Goal: Register for event/course

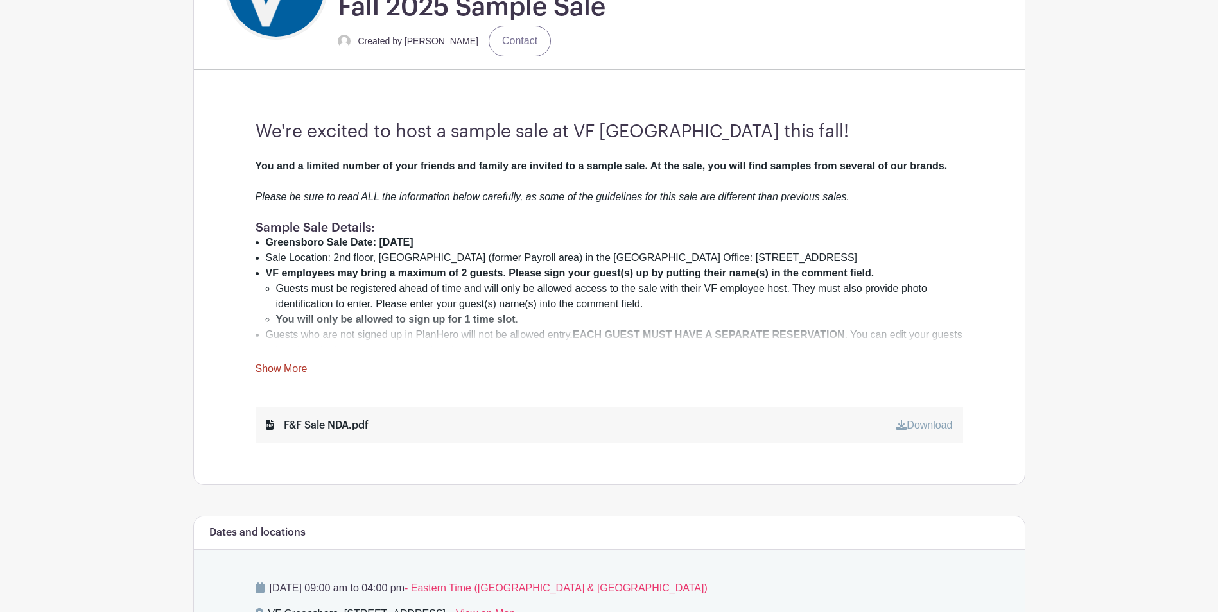
scroll to position [385, 0]
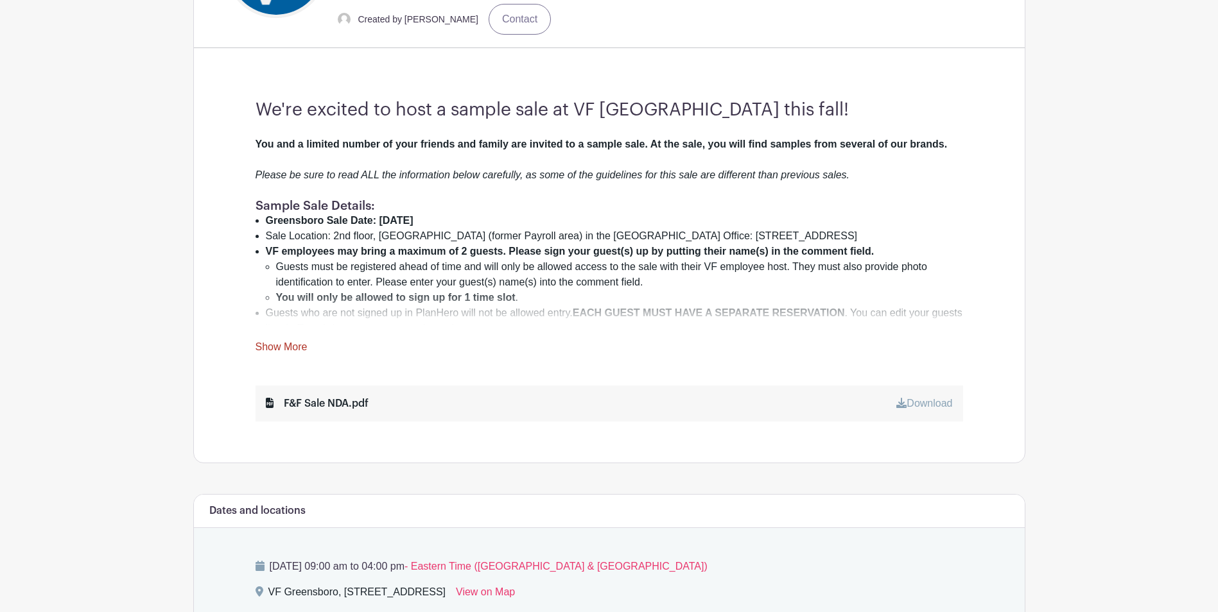
click at [278, 346] on link "Show More" at bounding box center [281, 349] width 52 height 16
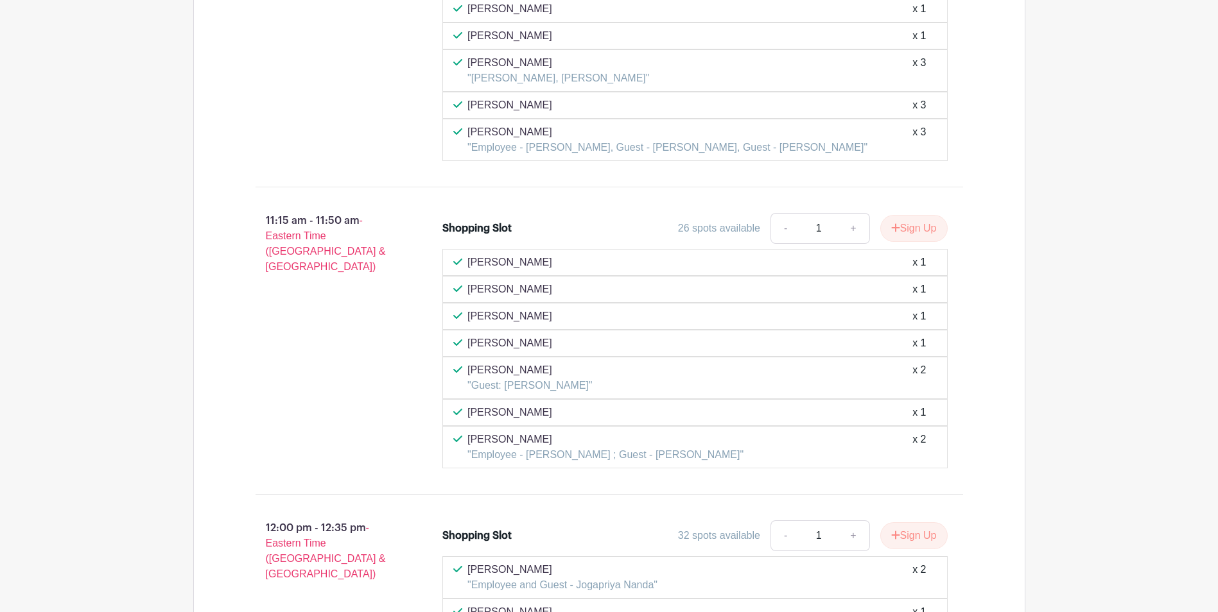
scroll to position [3915, 0]
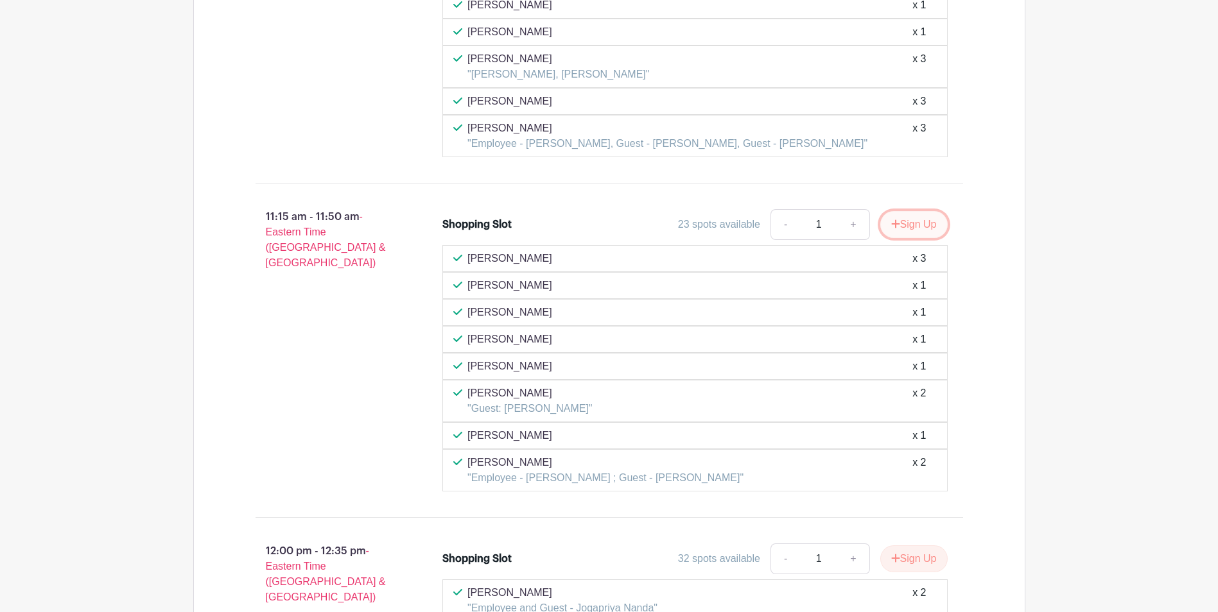
click at [917, 211] on button "Sign Up" at bounding box center [913, 224] width 67 height 27
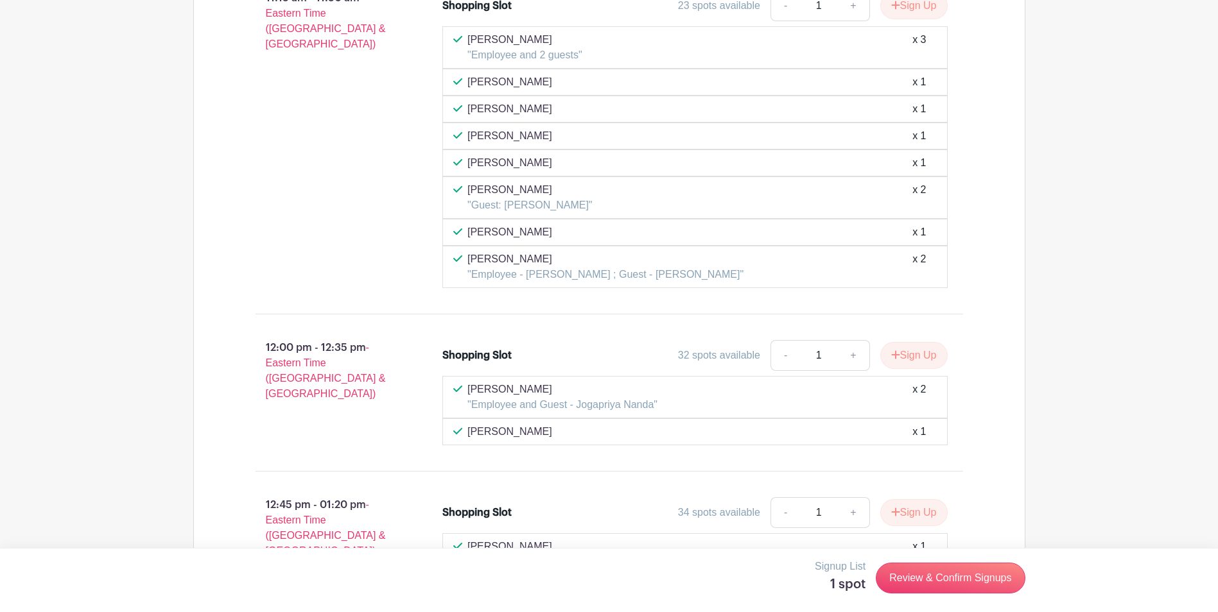
scroll to position [3980, 0]
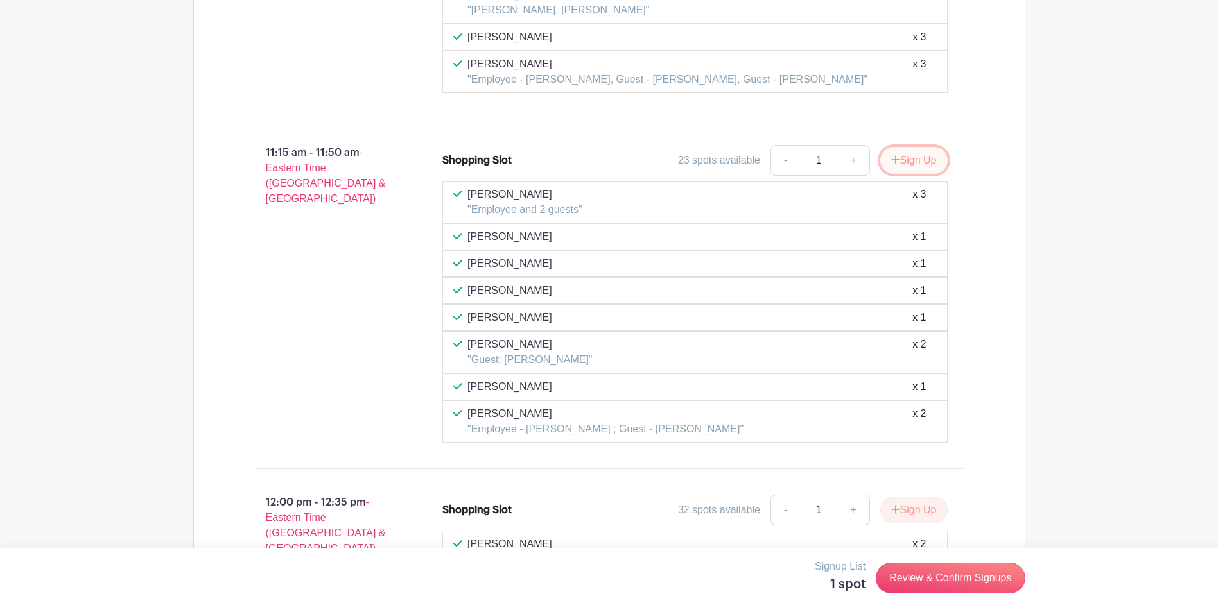
click at [910, 147] on button "Sign Up" at bounding box center [913, 160] width 67 height 27
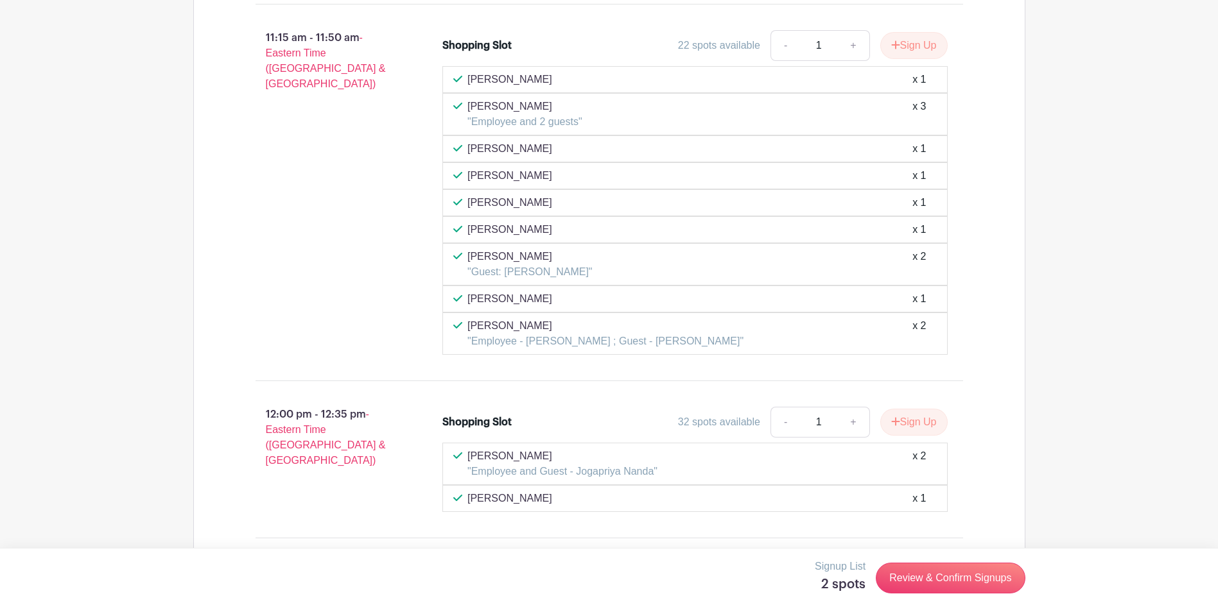
scroll to position [4108, 0]
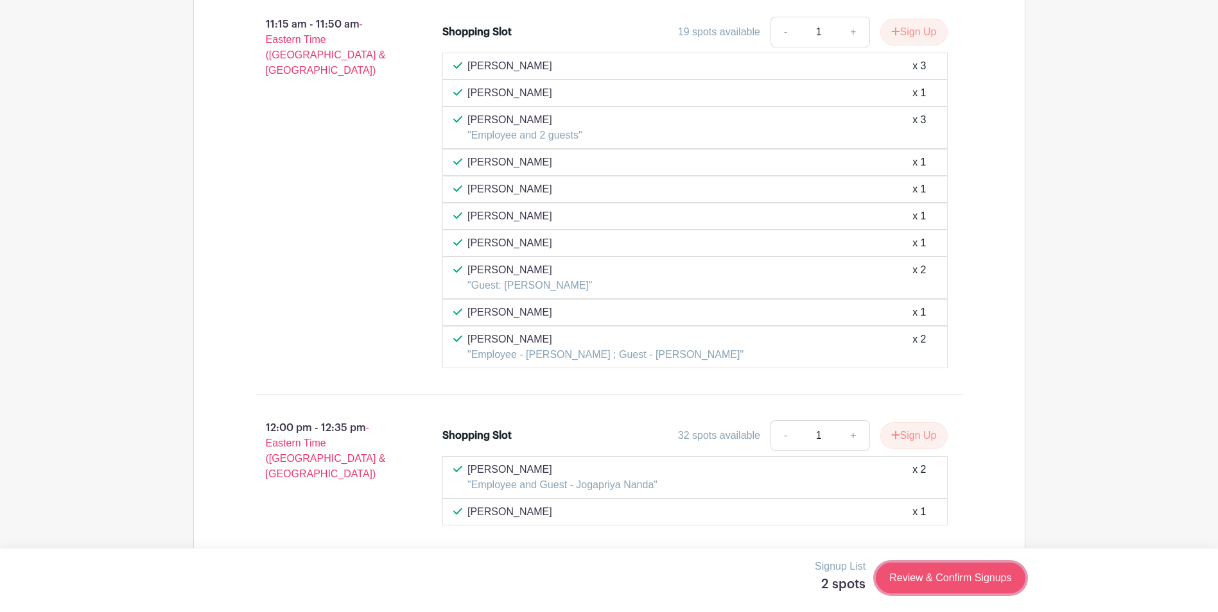
click at [988, 578] on link "Review & Confirm Signups" at bounding box center [949, 578] width 149 height 31
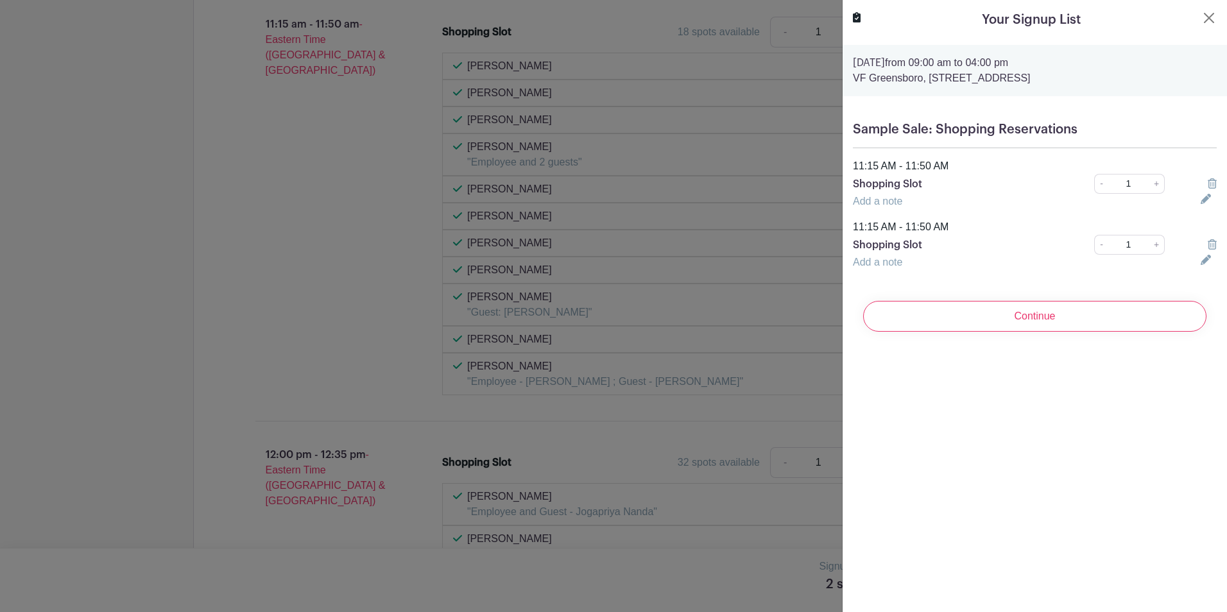
click at [1208, 245] on icon at bounding box center [1212, 244] width 9 height 10
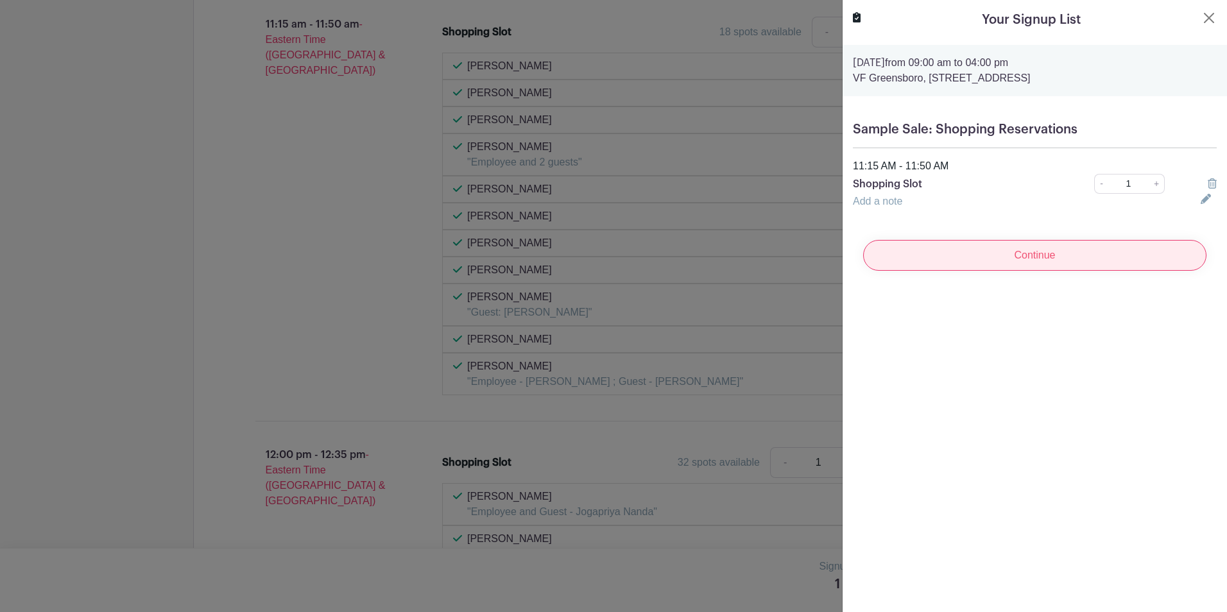
click at [1028, 256] on input "Continue" at bounding box center [1034, 255] width 343 height 31
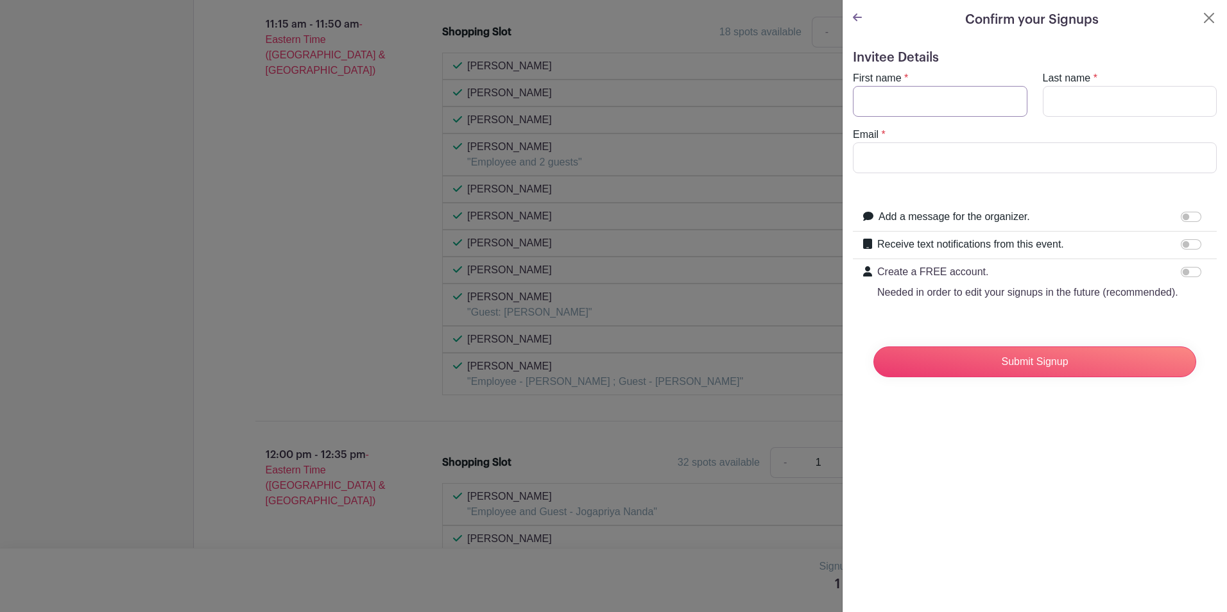
click at [879, 102] on input "First name" at bounding box center [940, 101] width 175 height 31
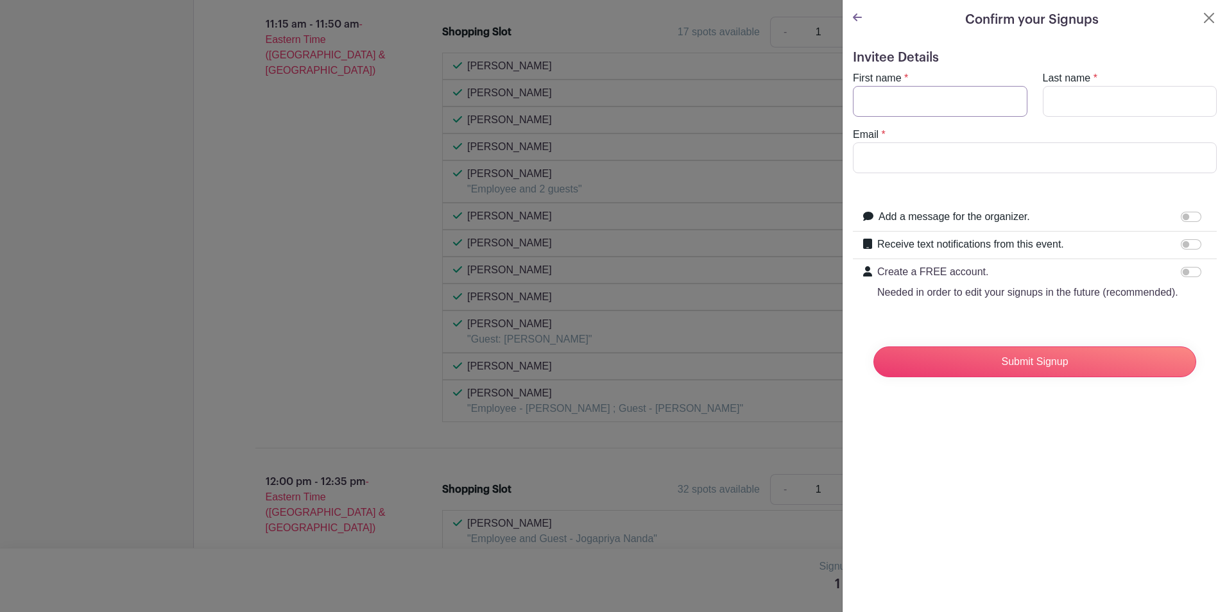
type input "[PERSON_NAME]"
type input "[PERSON_NAME][EMAIL_ADDRESS][DOMAIN_NAME]"
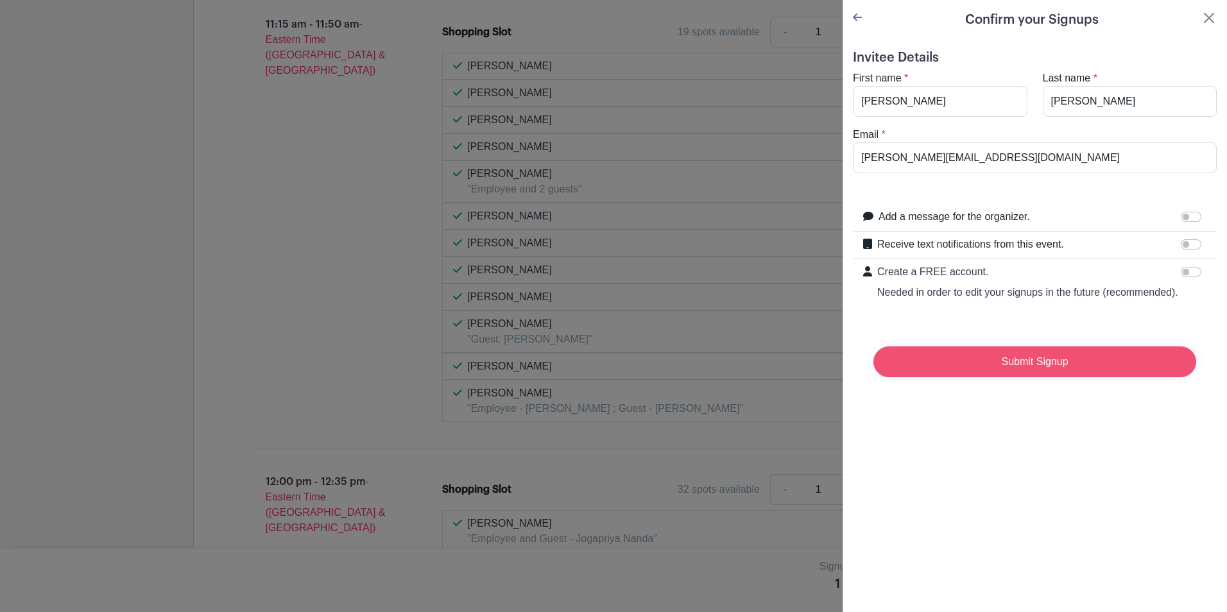
click at [1012, 375] on input "Submit Signup" at bounding box center [1035, 362] width 323 height 31
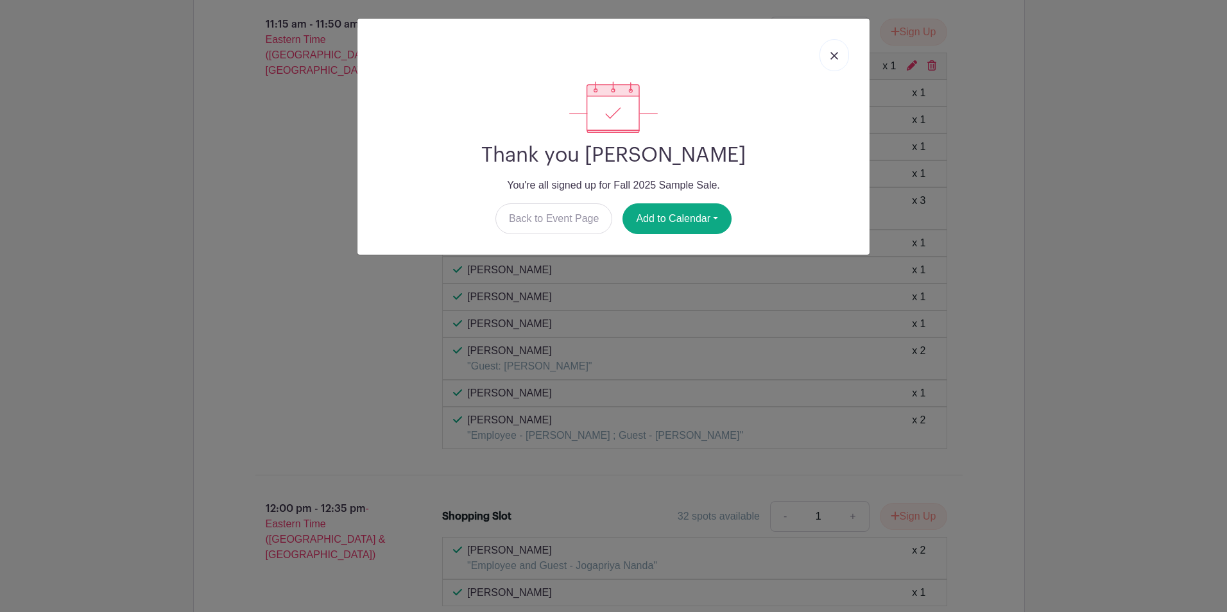
click at [838, 64] on link at bounding box center [835, 55] width 30 height 32
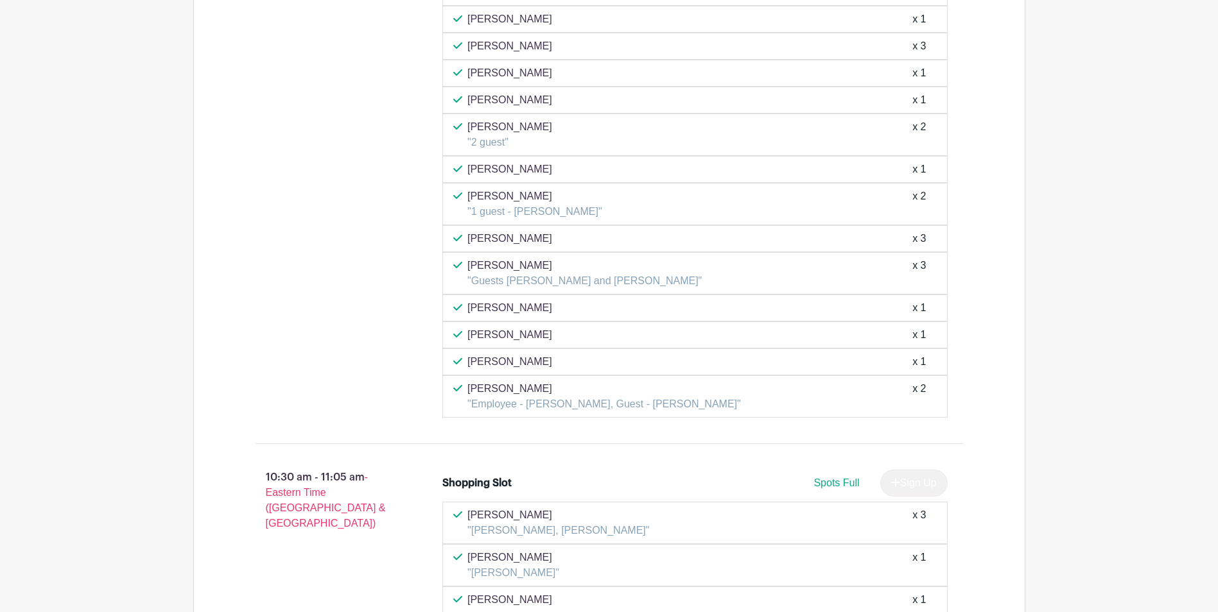
scroll to position [3017, 0]
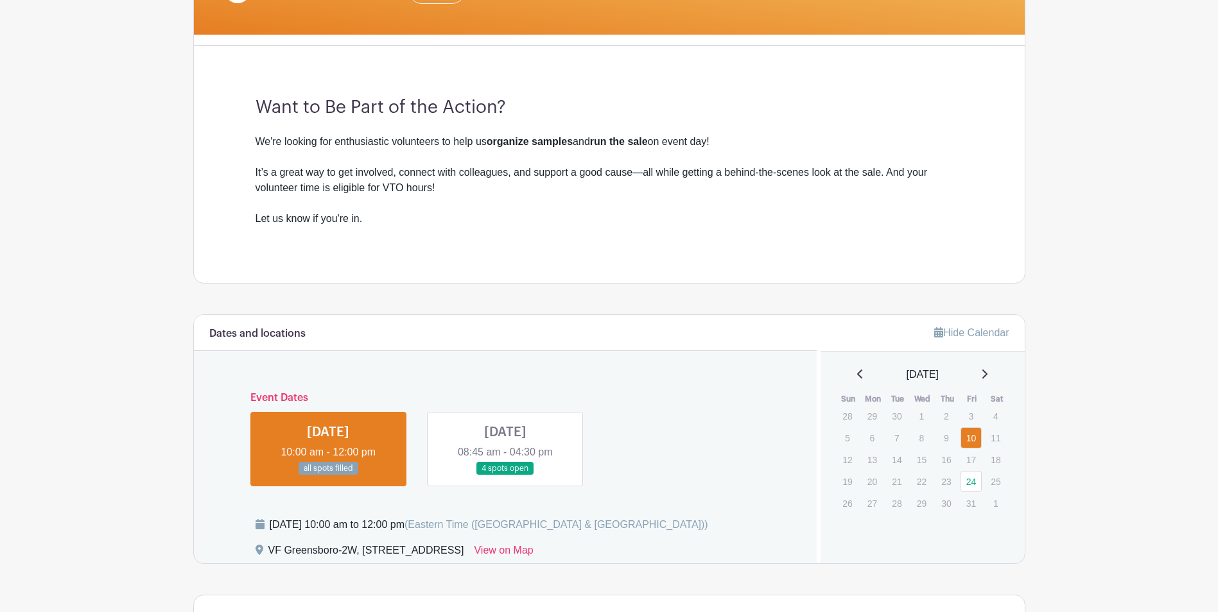
scroll to position [292, 0]
